Goal: Task Accomplishment & Management: Manage account settings

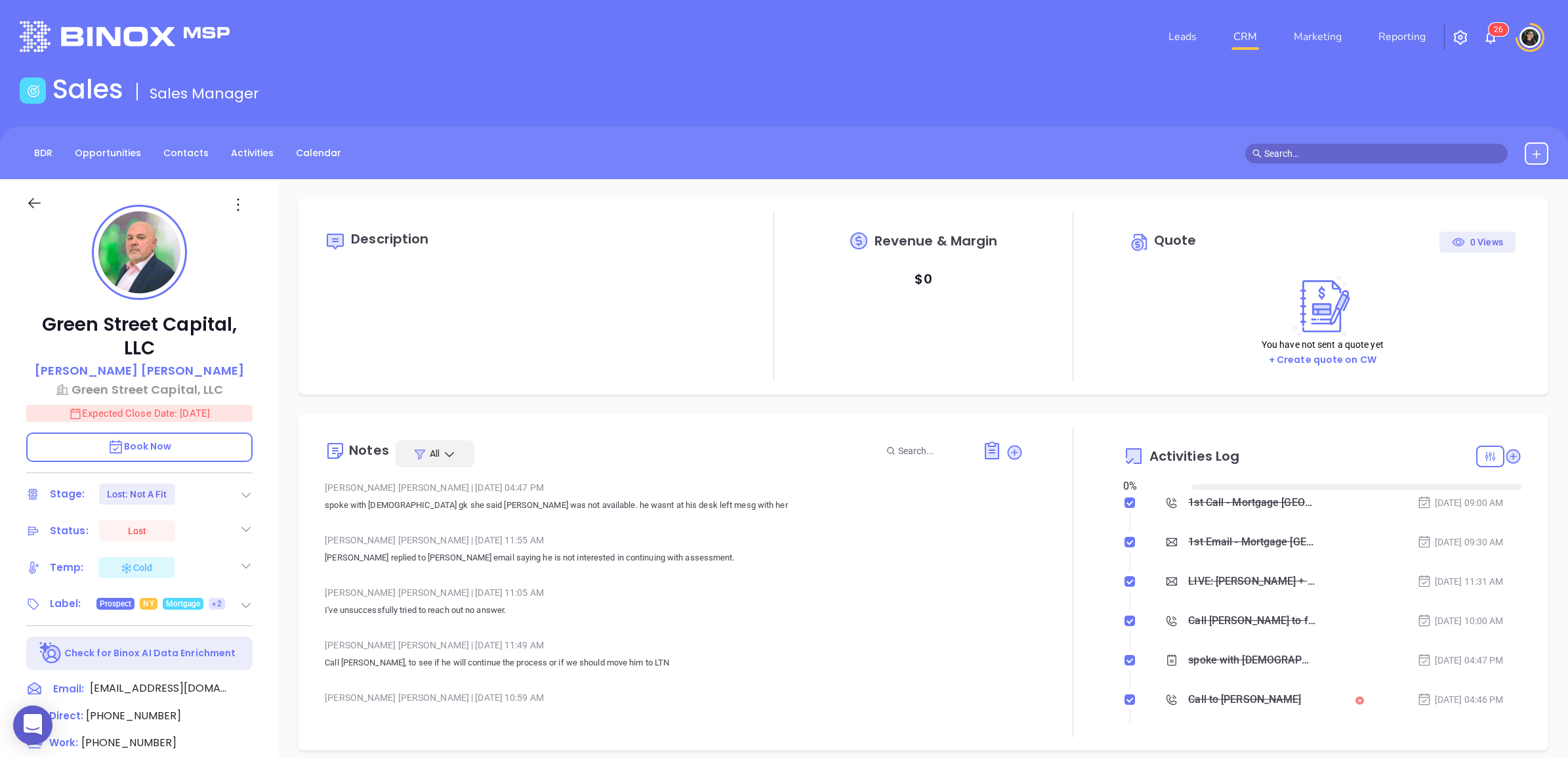
type input "[DATE]"
type input "[PERSON_NAME]"
click at [1237, 14] on header "Leads CRM Marketing Reporting 2 6 Financial Leads Leads" at bounding box center [784, 37] width 1528 height 73
drag, startPoint x: 1238, startPoint y: 16, endPoint x: 966, endPoint y: 15, distance: 272.0
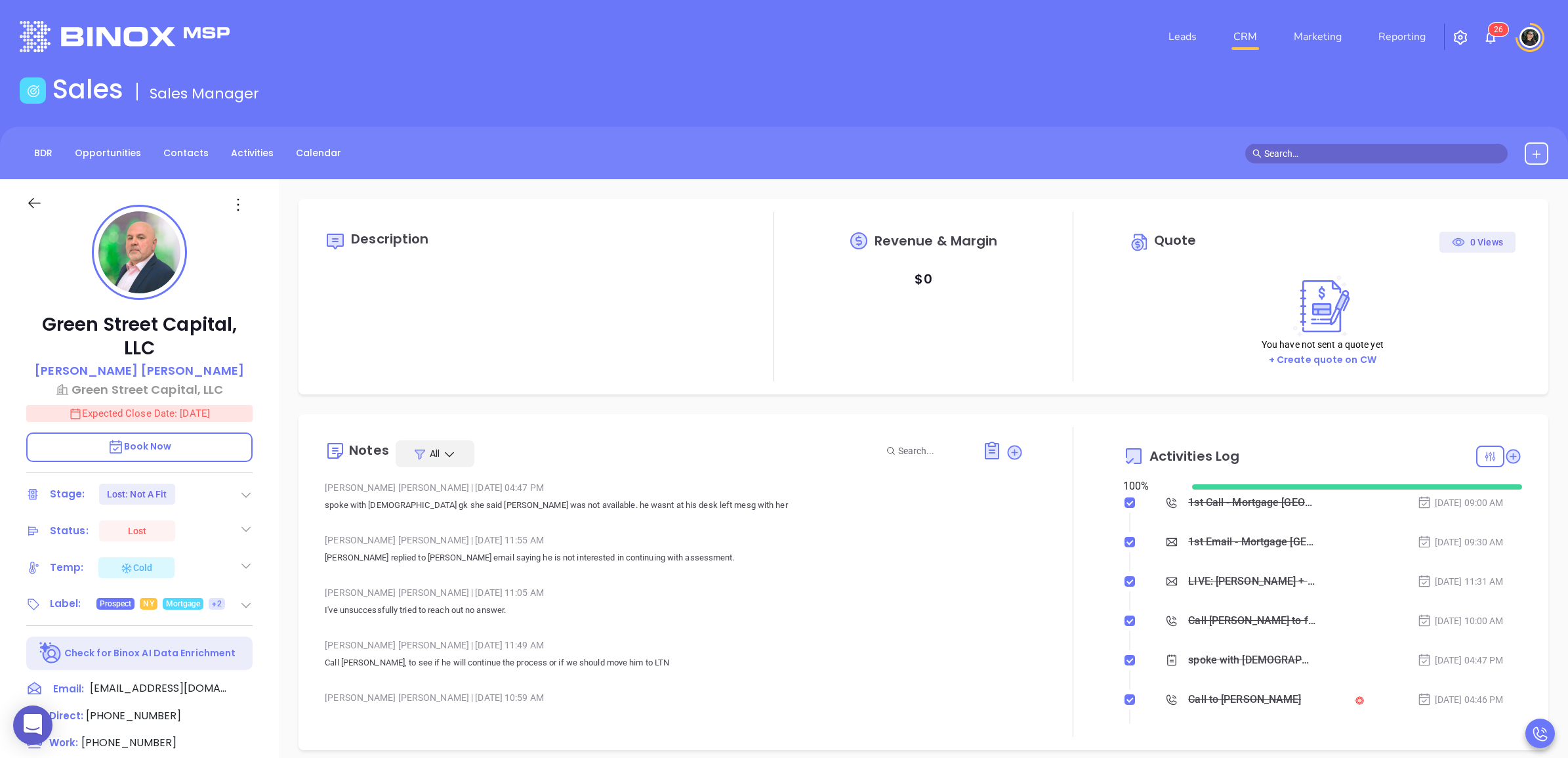
click at [976, 11] on header "Leads CRM Marketing Reporting 2 6 Financial Leads Leads" at bounding box center [784, 37] width 1528 height 73
drag, startPoint x: 1358, startPoint y: 141, endPoint x: 1368, endPoint y: 146, distance: 11.2
click at [1365, 146] on div at bounding box center [1391, 153] width 313 height 22
click at [1376, 146] on input "text" at bounding box center [1382, 153] width 236 height 15
paste input "[EMAIL_ADDRESS][DOMAIN_NAME]"
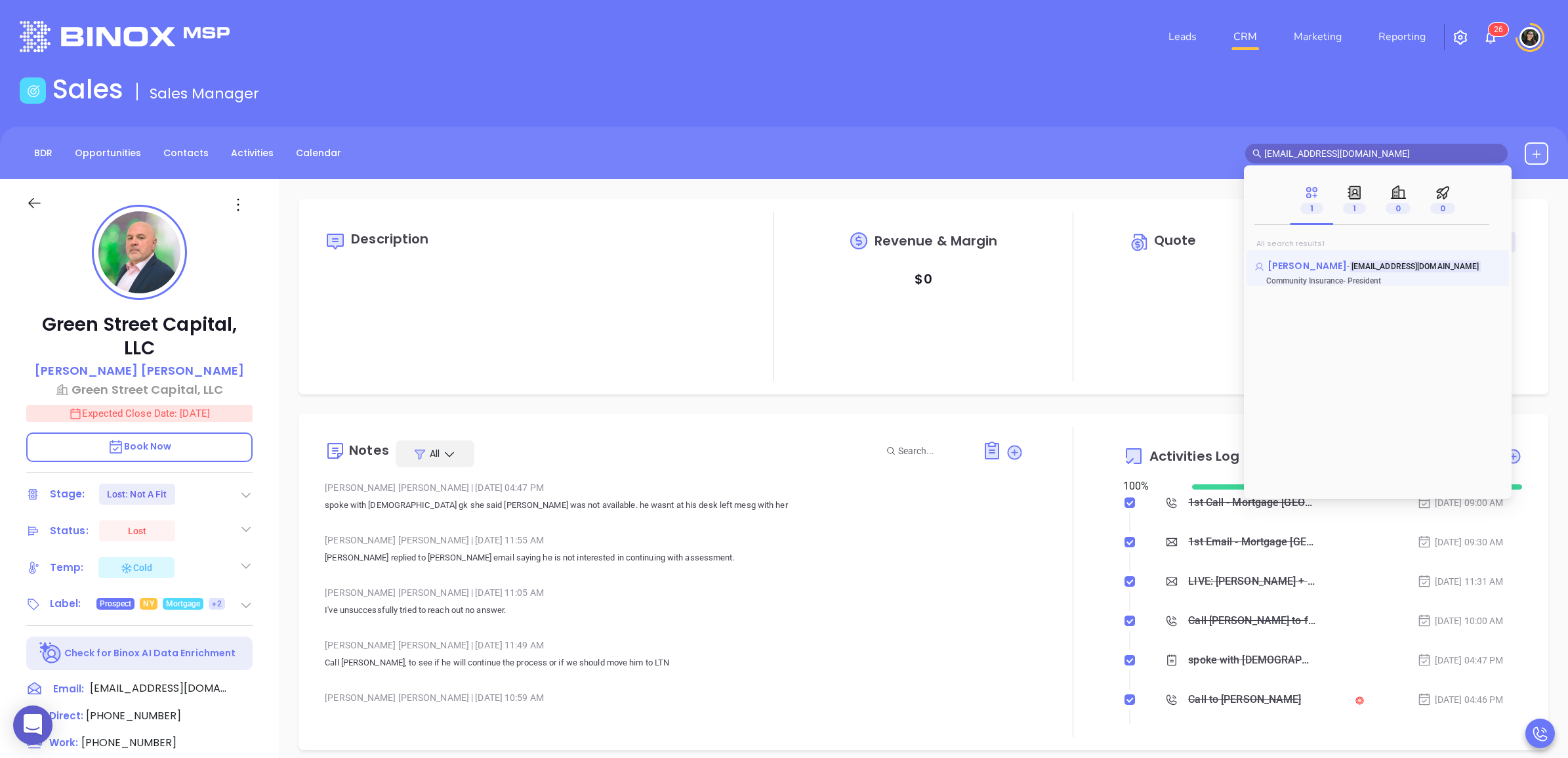
type input "[EMAIL_ADDRESS][DOMAIN_NAME]"
click at [1296, 266] on span "[PERSON_NAME]" at bounding box center [1307, 265] width 79 height 13
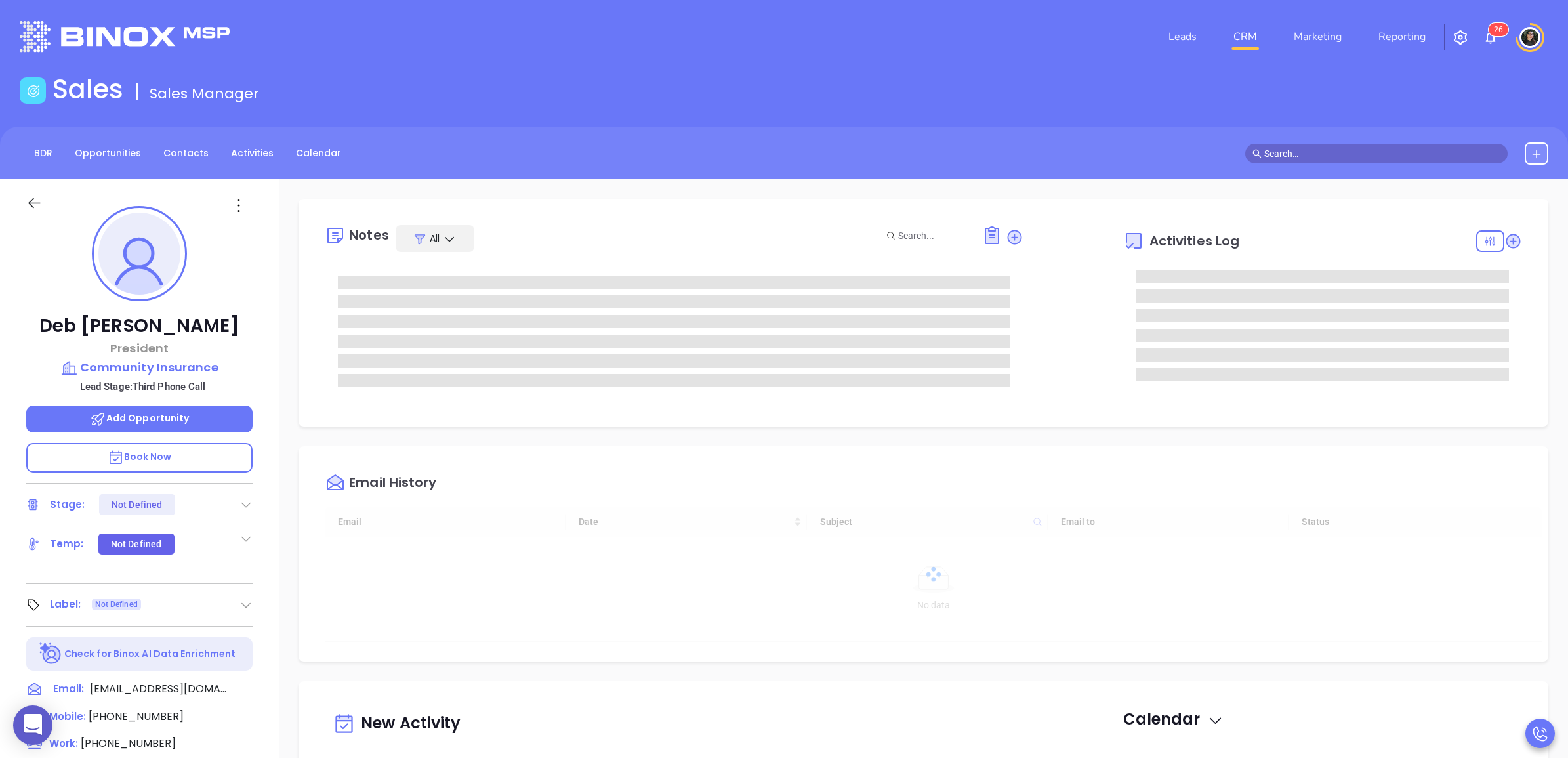
type input "[DATE]"
type input "[PERSON_NAME]"
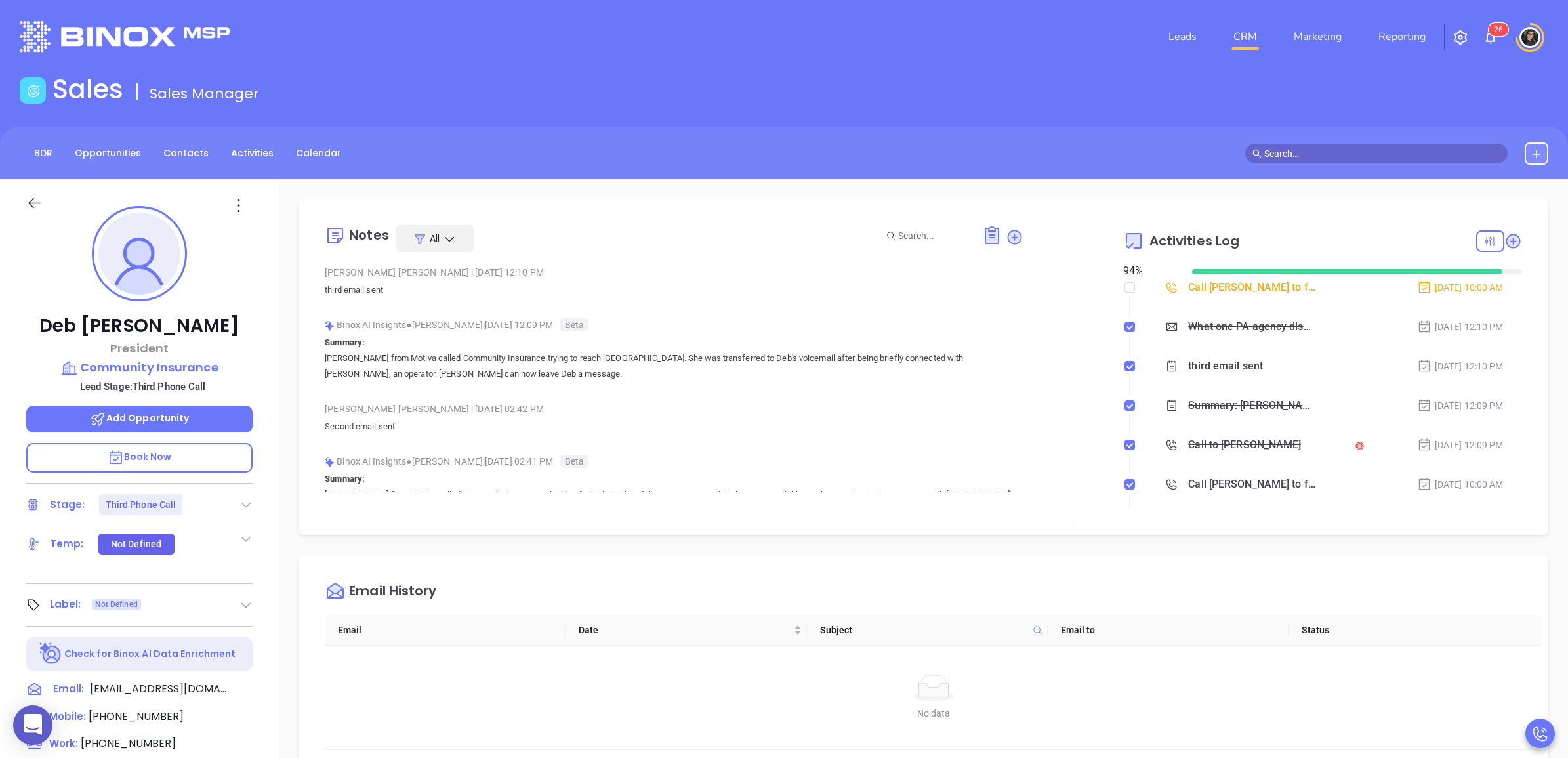
click at [1244, 28] on link "CRM" at bounding box center [1245, 37] width 34 height 26
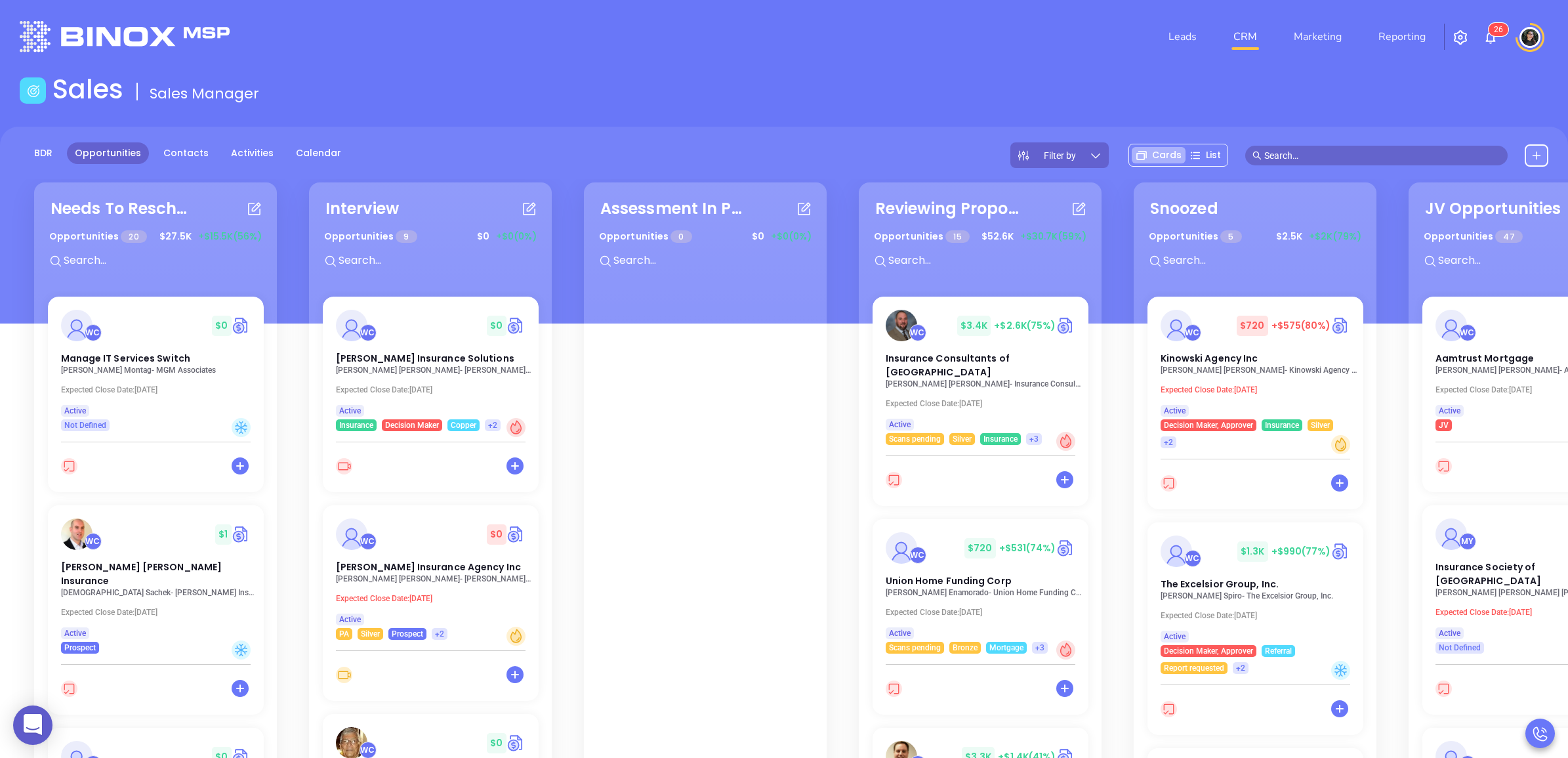
click at [1013, 60] on header "Leads CRM Marketing Reporting 2 6 Financial Leads Leads" at bounding box center [784, 37] width 1528 height 73
click at [457, 561] on span "[PERSON_NAME] Insurance Agency Inc" at bounding box center [428, 565] width 191 height 14
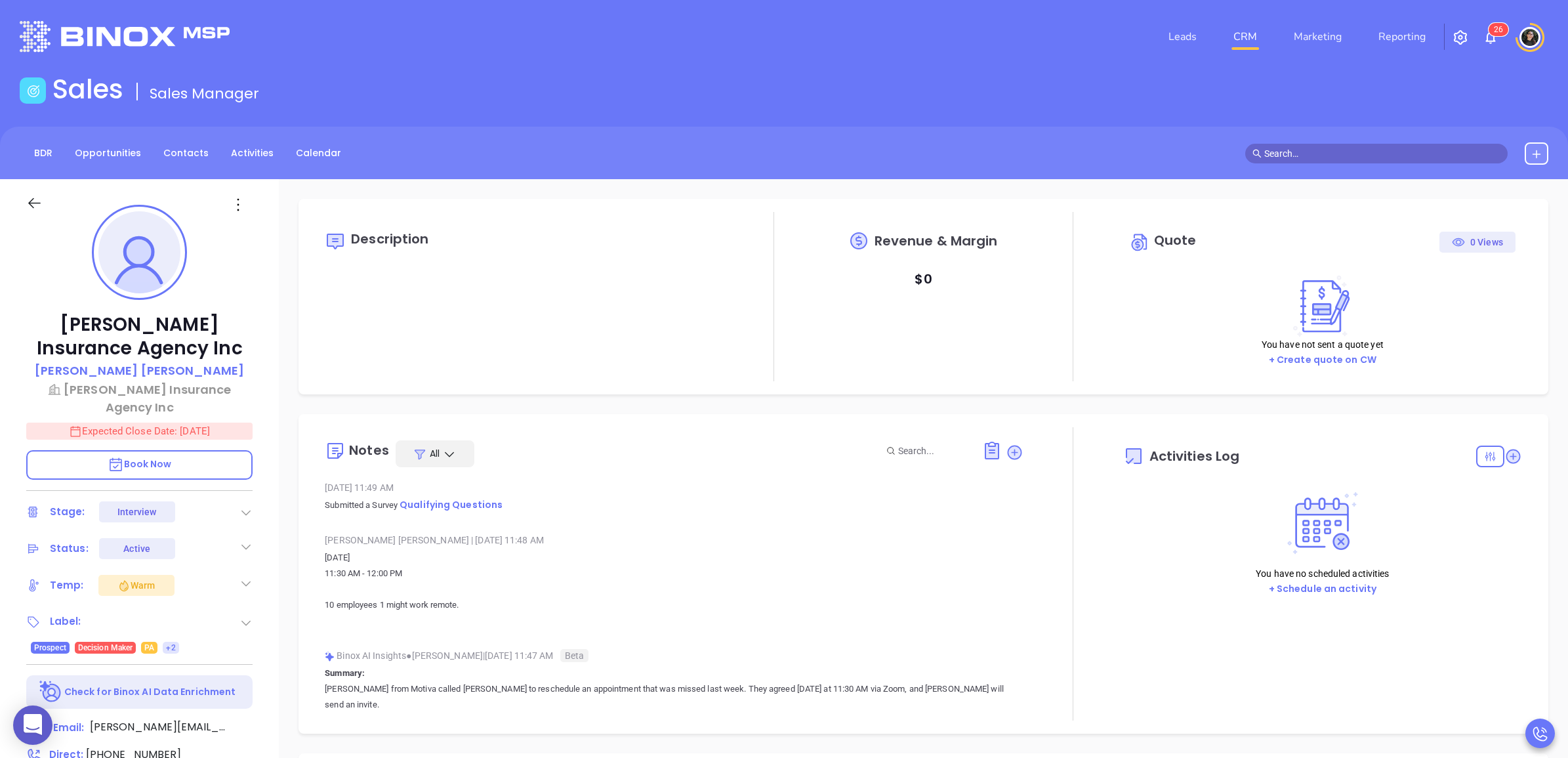
type input "[DATE]"
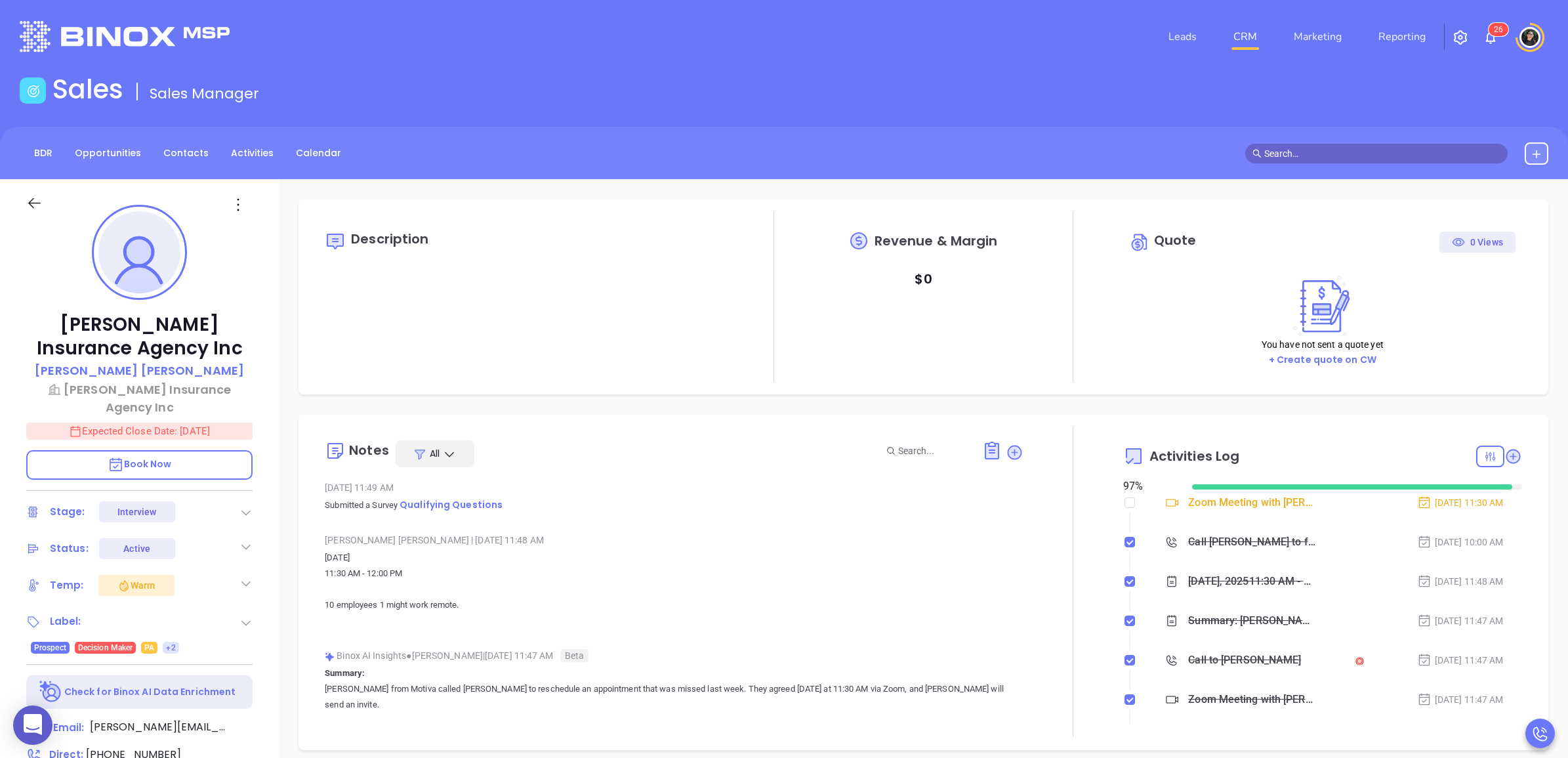
type input "[PERSON_NAME]"
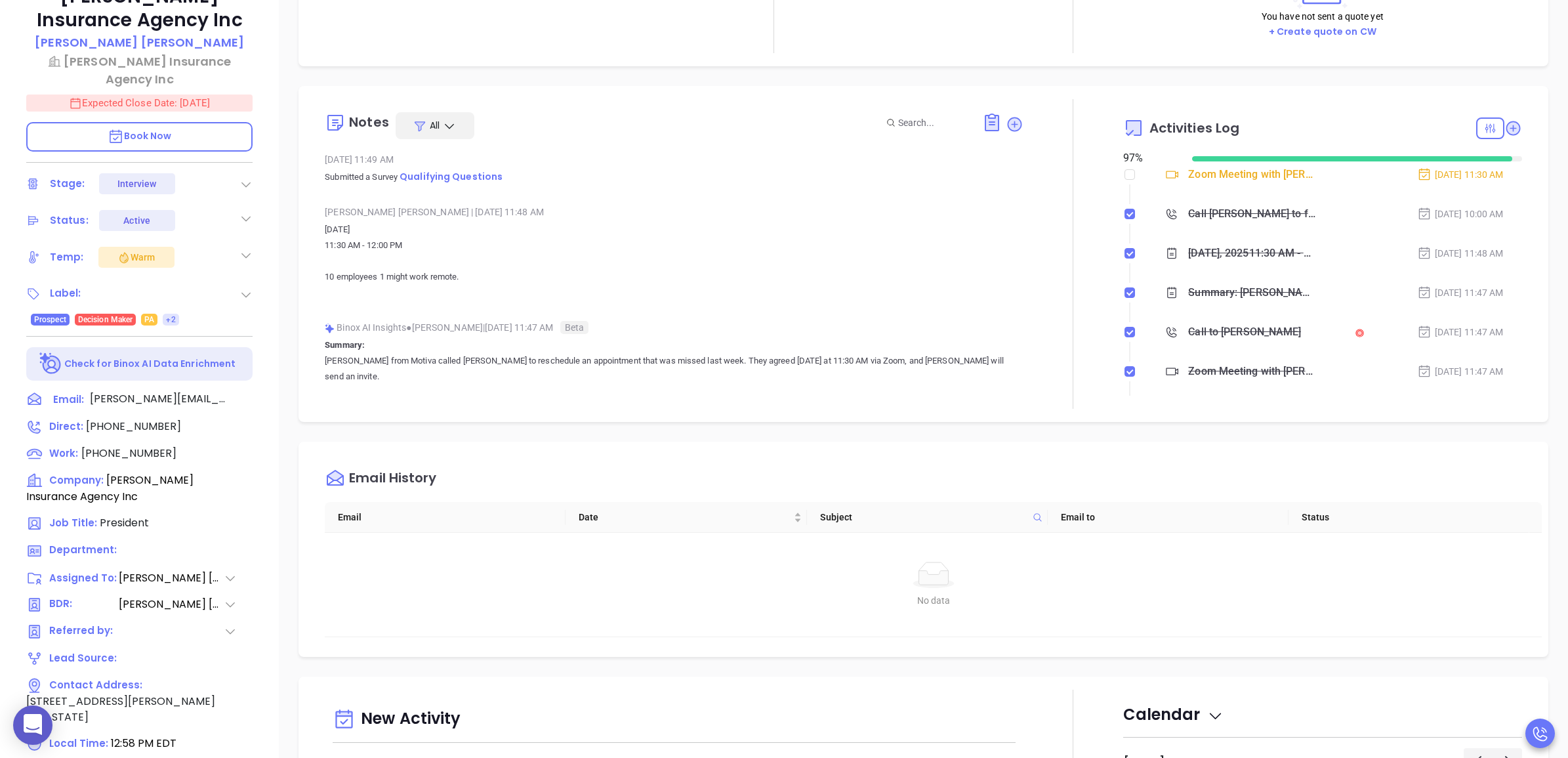
scroll to position [368, 0]
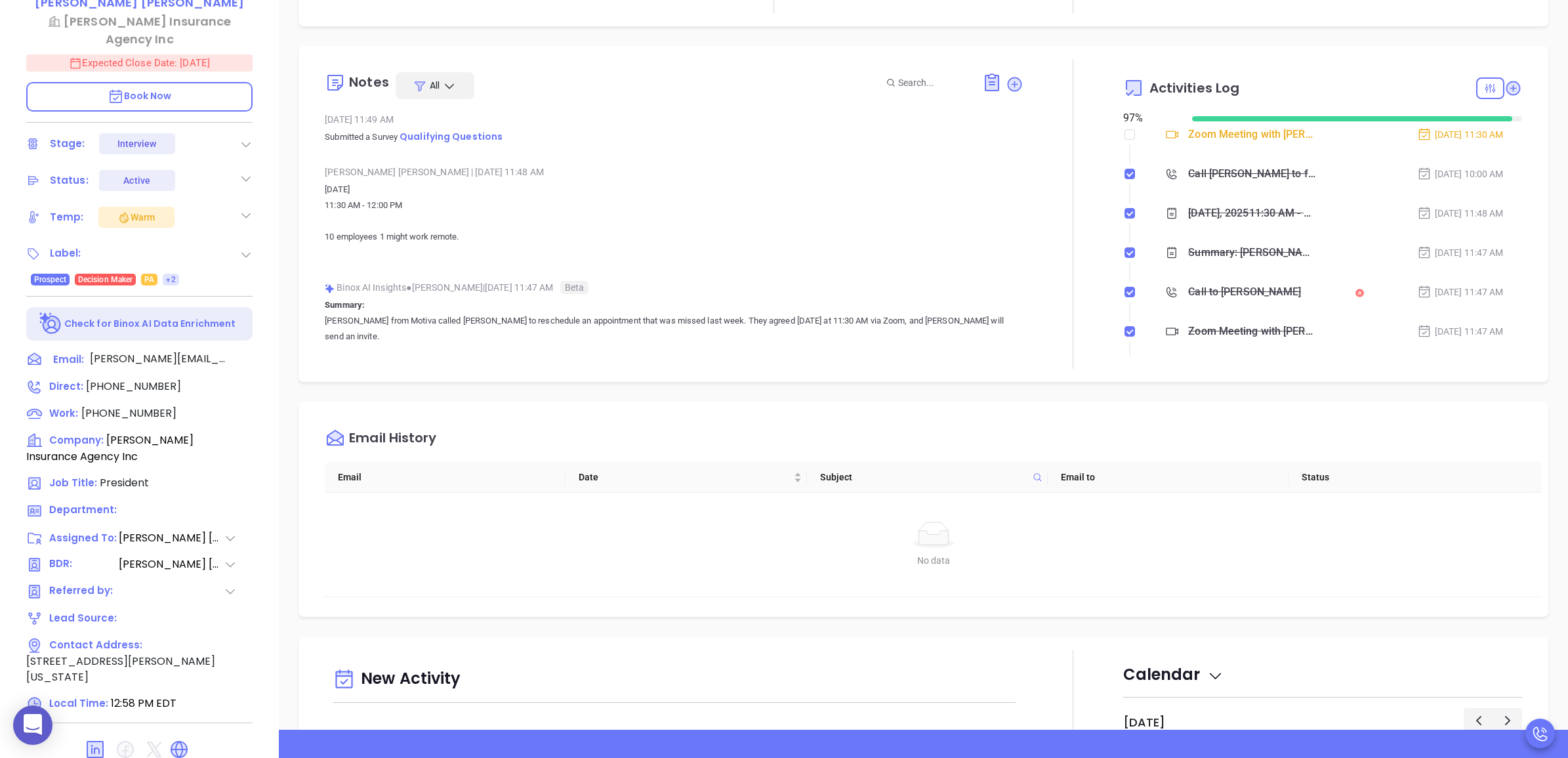
click at [215, 54] on p "Expected Close Date: [DATE]" at bounding box center [139, 63] width 226 height 17
click at [234, 54] on icon "Choose date, selected date is Sep 4, 2025" at bounding box center [235, 62] width 16 height 16
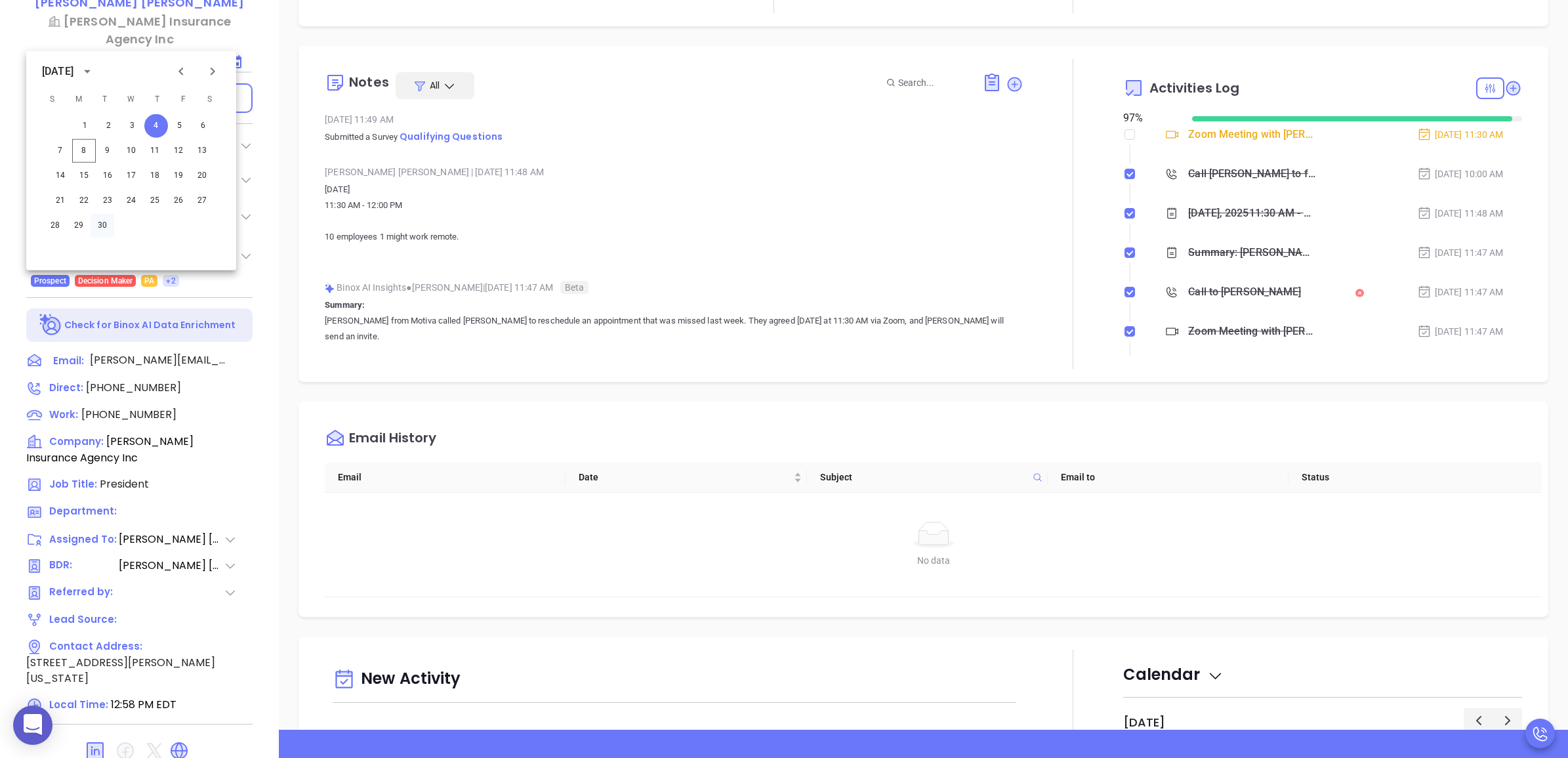
click at [102, 221] on button "30" at bounding box center [102, 225] width 24 height 24
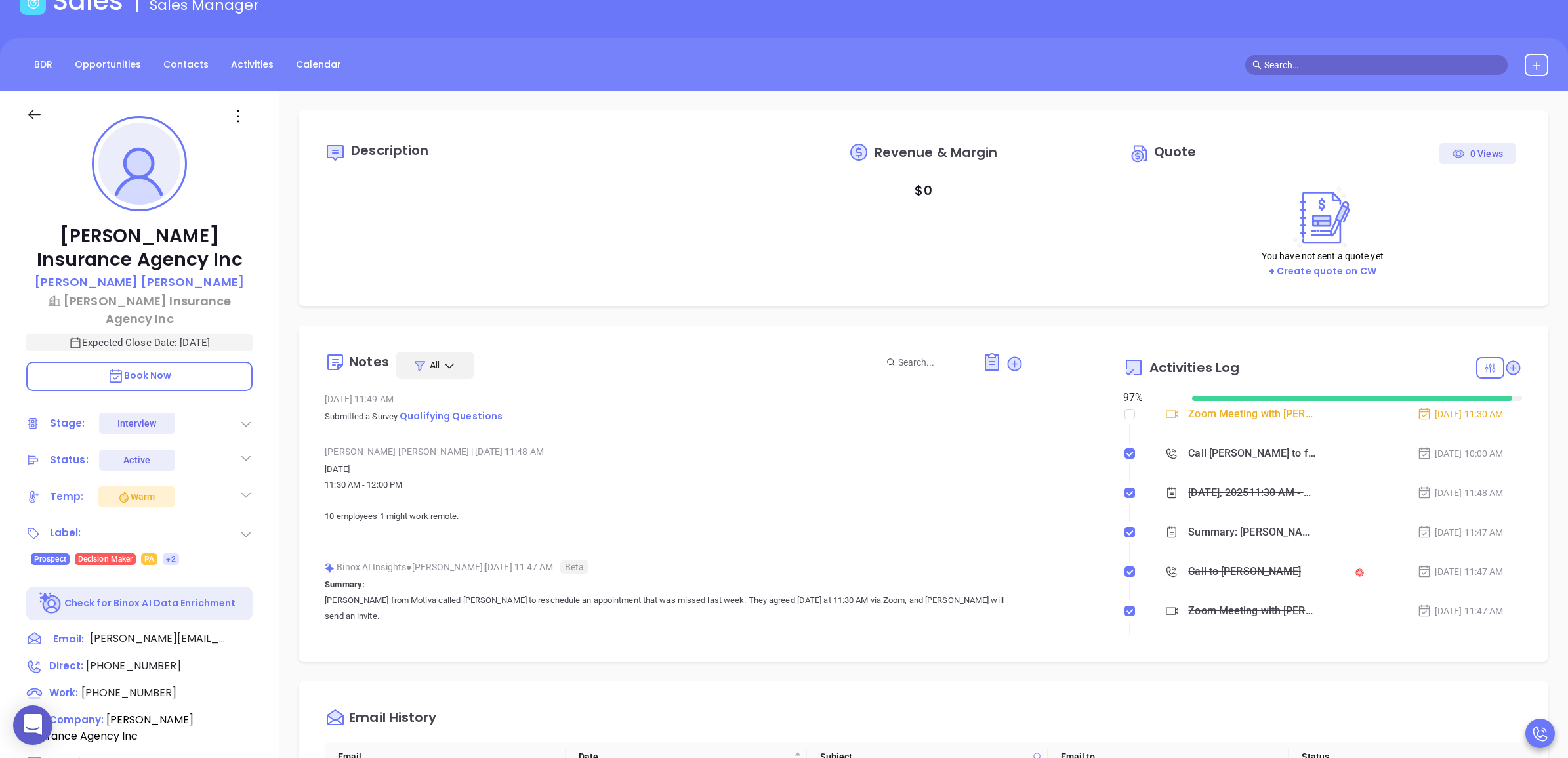
scroll to position [0, 0]
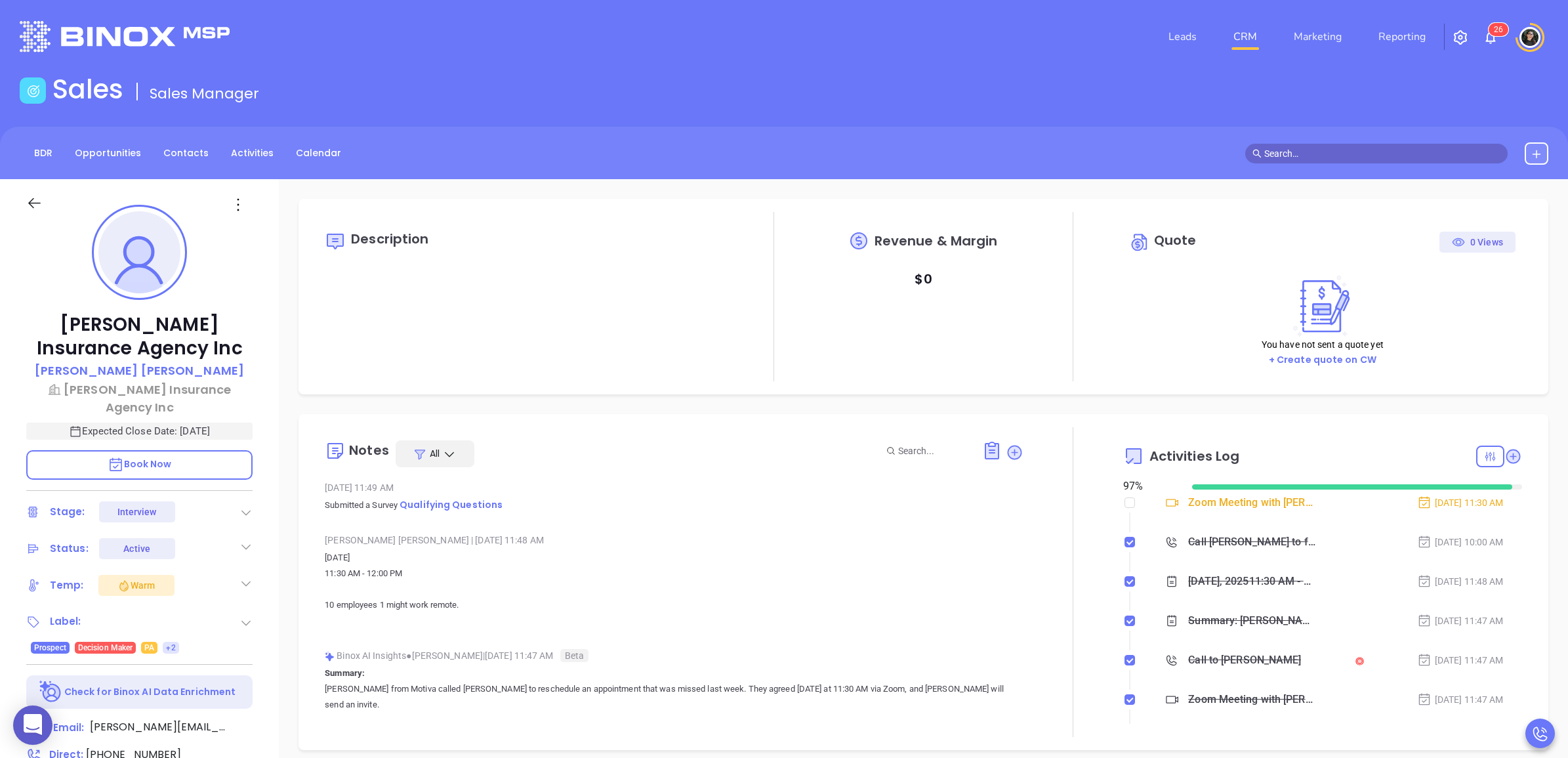
click at [1232, 24] on link "CRM" at bounding box center [1245, 37] width 34 height 26
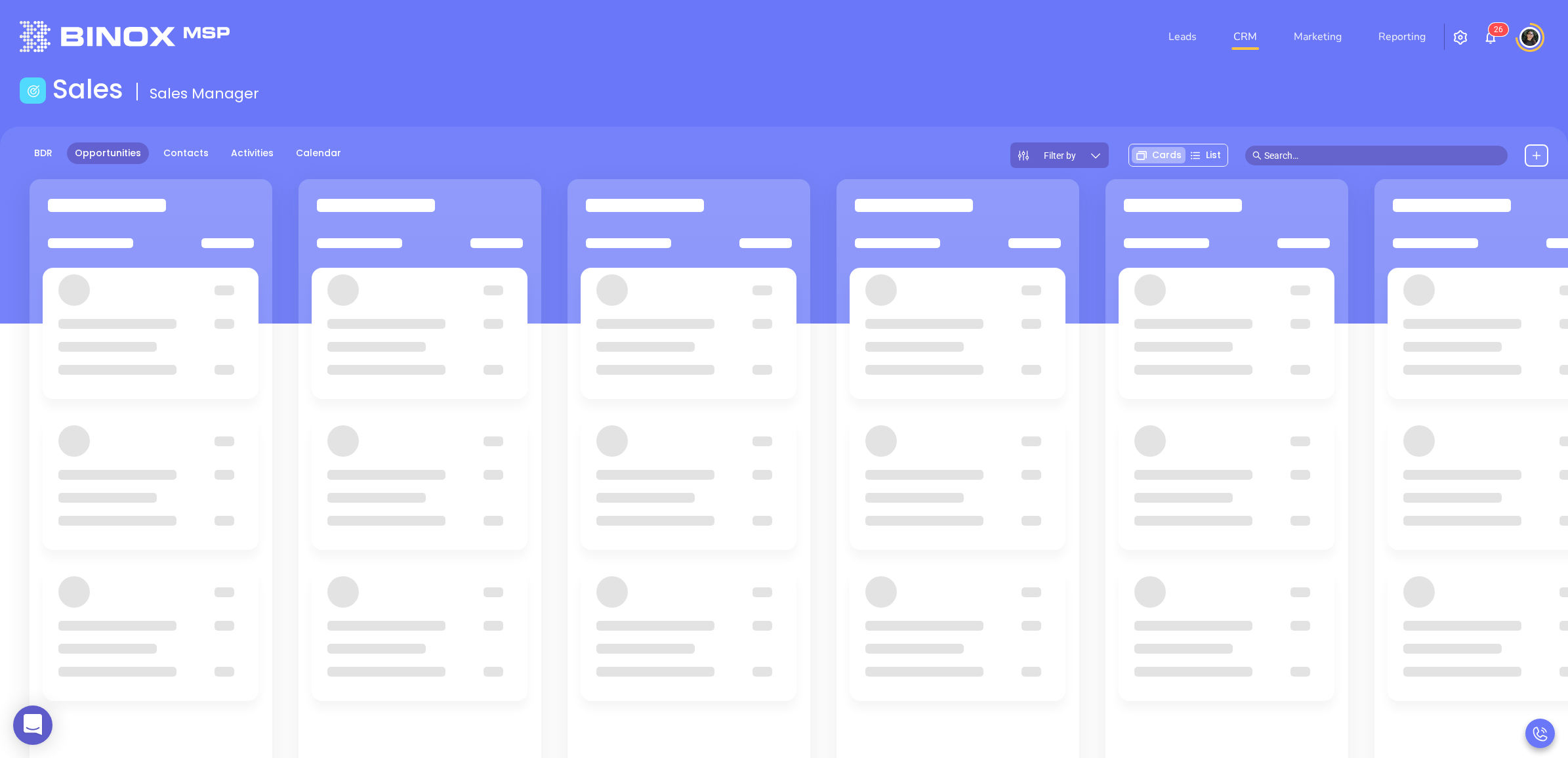
click at [876, 63] on header "Leads CRM Marketing Reporting 2 6 Financial Leads Leads" at bounding box center [784, 37] width 1528 height 73
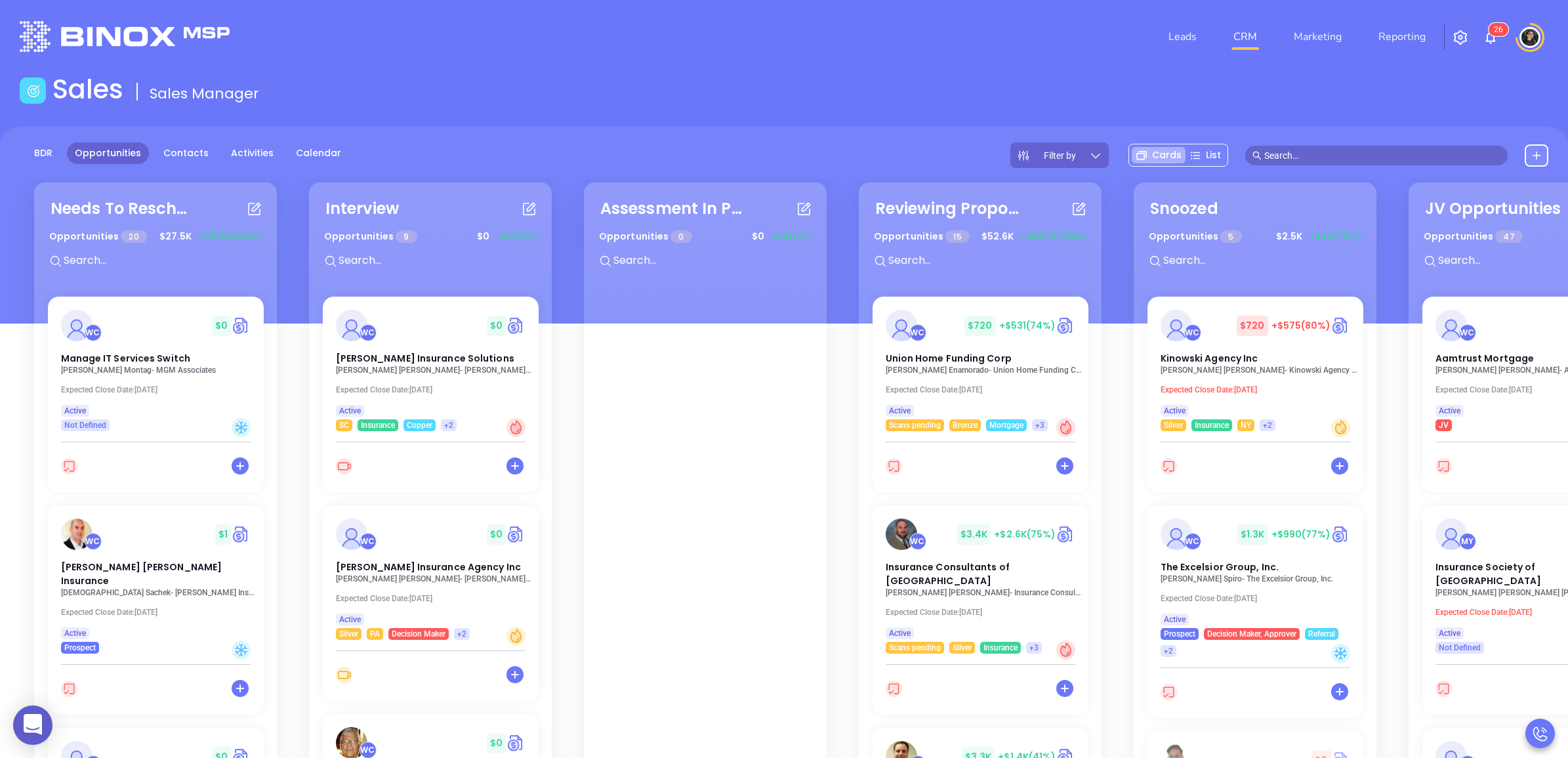
scroll to position [615, 0]
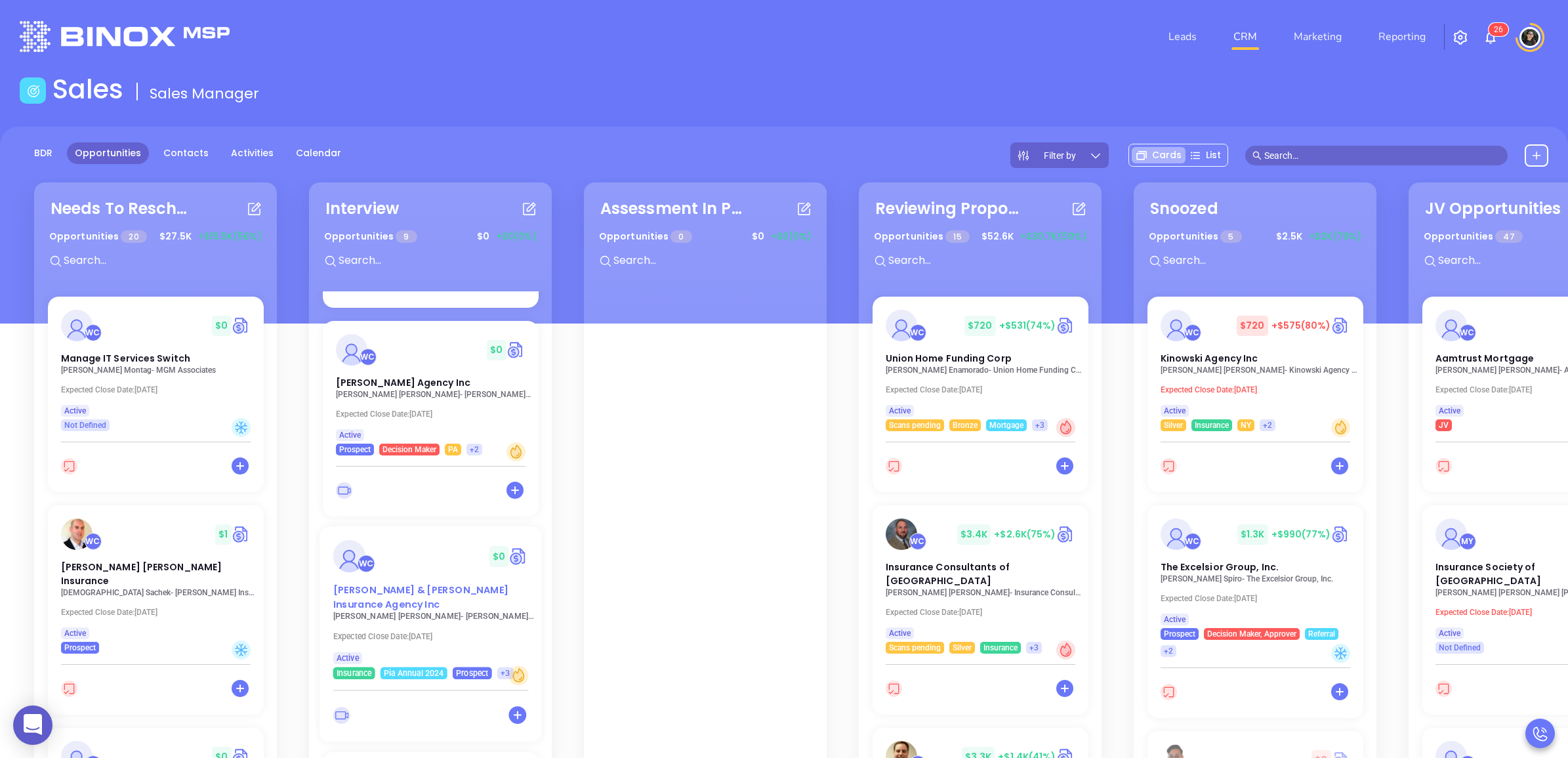
click at [422, 585] on span "[PERSON_NAME] & [PERSON_NAME] Insurance Agency Inc" at bounding box center [420, 597] width 176 height 28
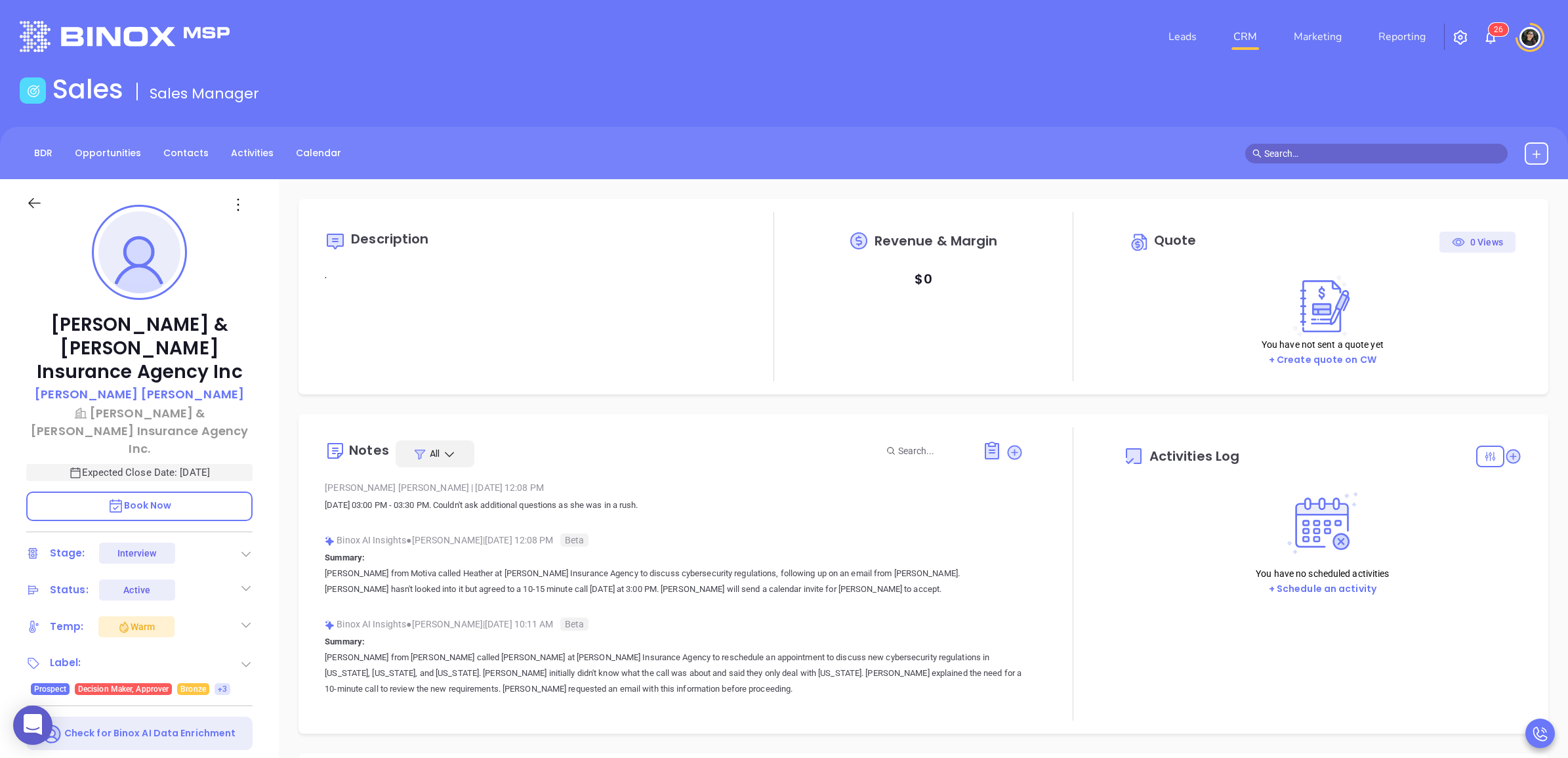
type input "[DATE]"
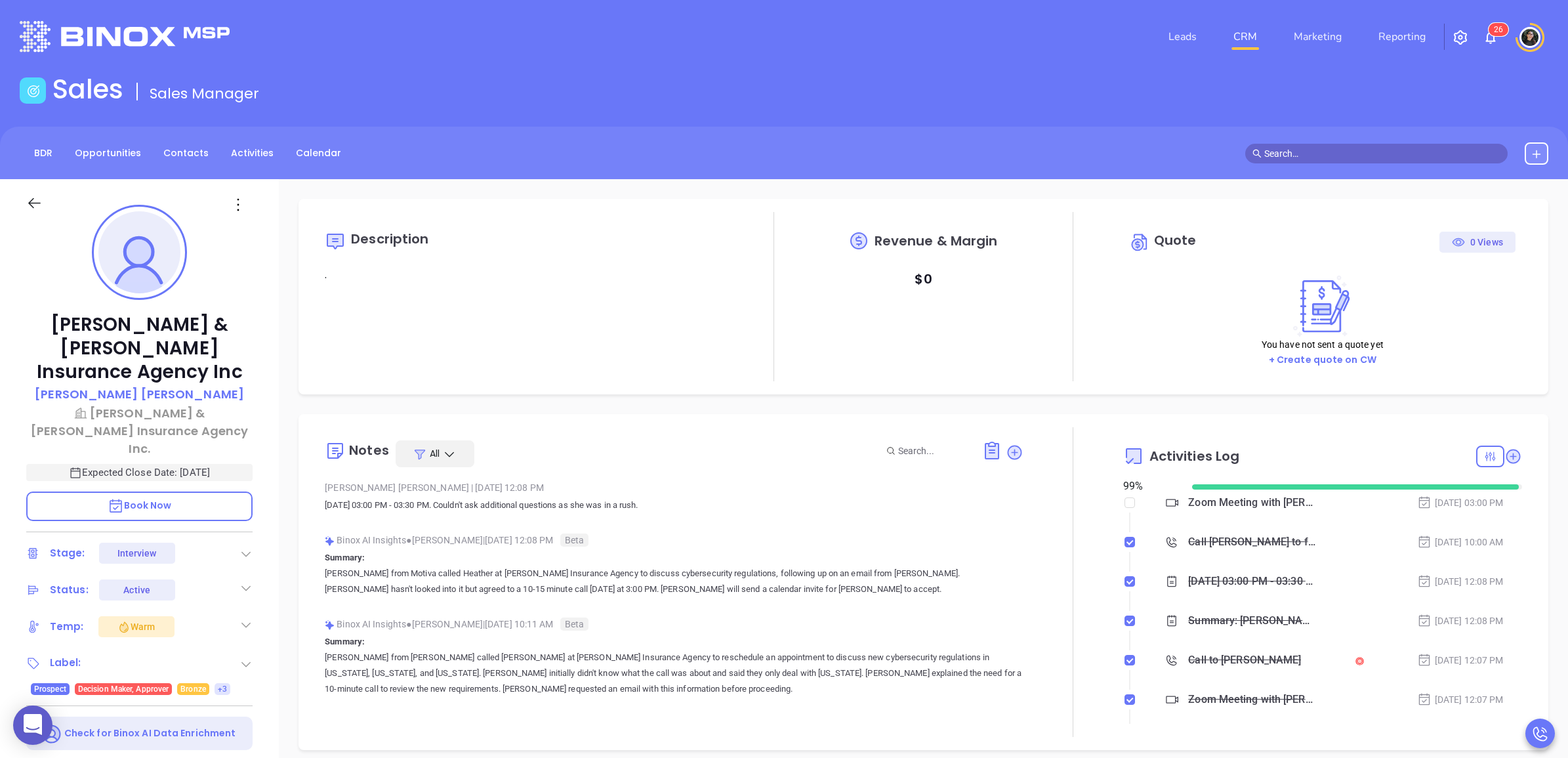
scroll to position [381, 0]
type input "[PERSON_NAME]"
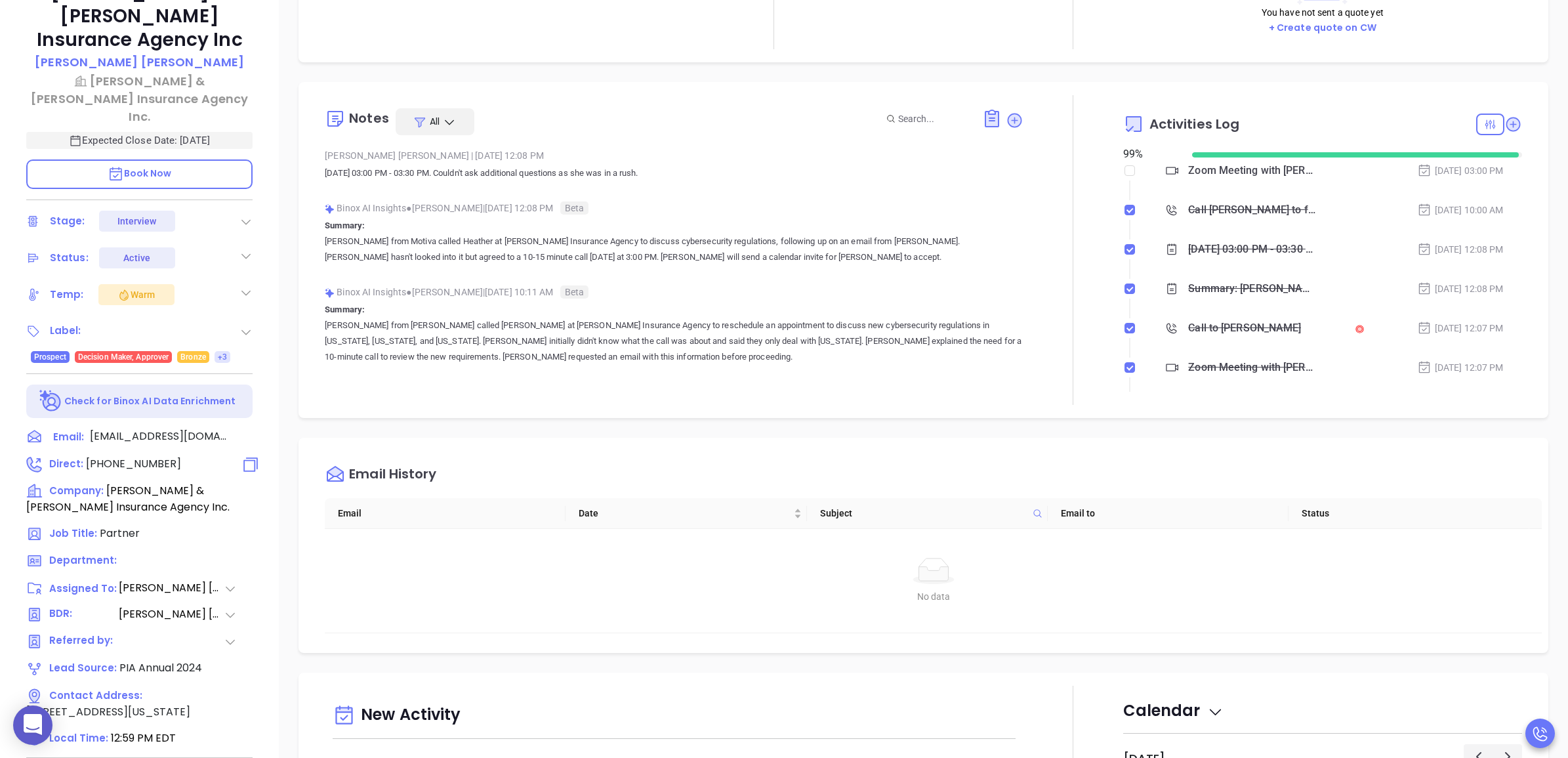
scroll to position [368, 0]
